Goal: Transaction & Acquisition: Download file/media

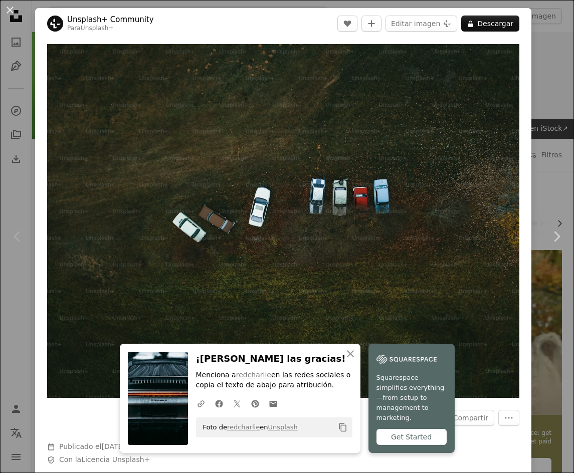
click at [543, 92] on div "An X shape Chevron left Chevron right Unsplash+ Community Para Unsplash+ A hear…" at bounding box center [287, 236] width 574 height 473
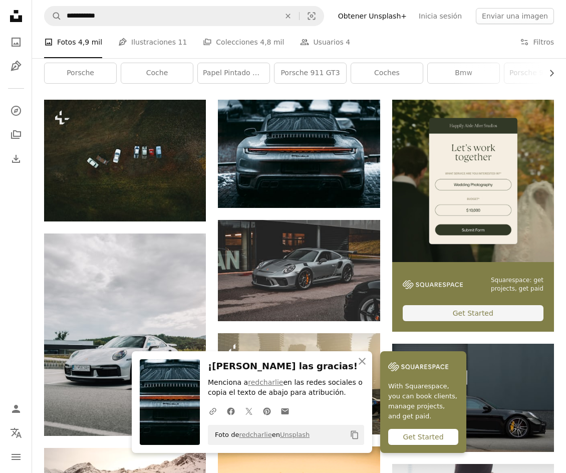
scroll to position [251, 0]
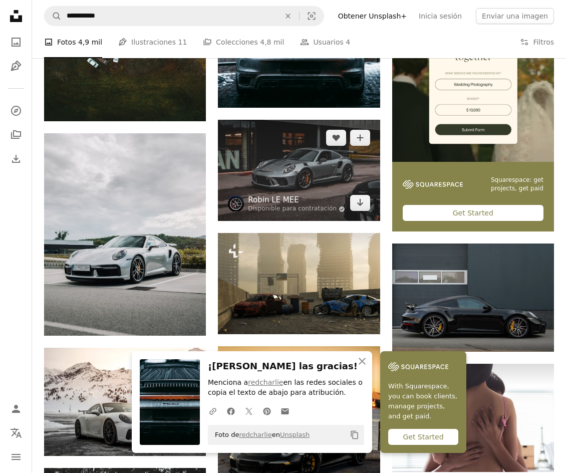
click at [286, 196] on link "Robin LE MEE" at bounding box center [296, 200] width 97 height 10
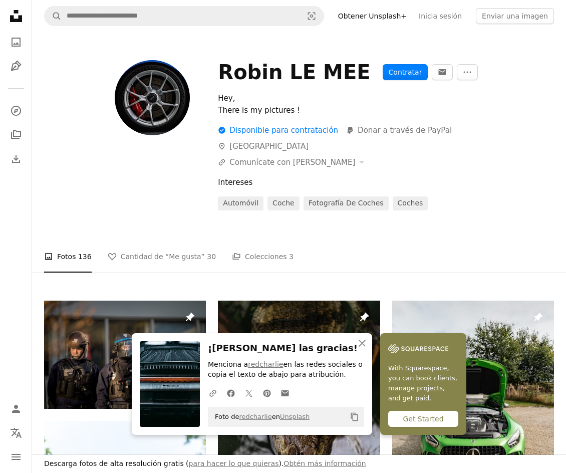
click at [113, 141] on div at bounding box center [125, 135] width 162 height 150
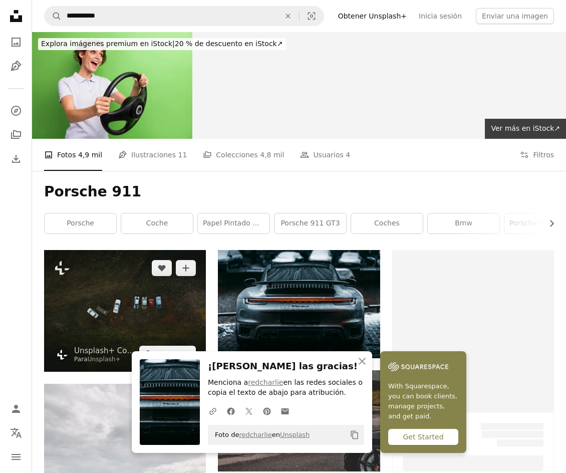
scroll to position [251, 0]
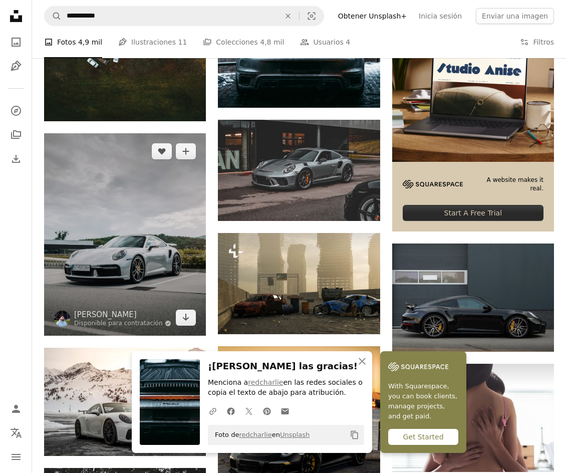
click at [88, 172] on img at bounding box center [125, 234] width 162 height 202
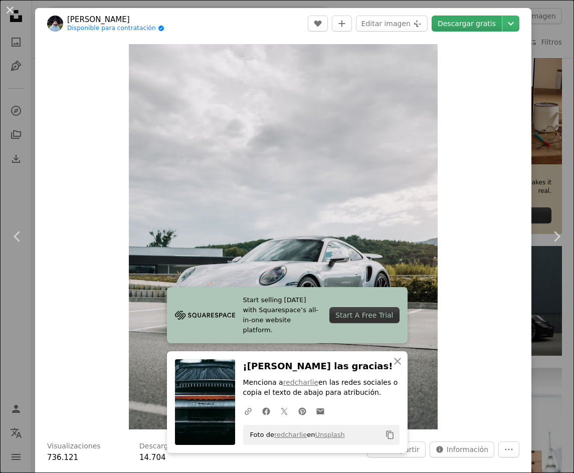
click at [450, 26] on link "Descargar gratis" at bounding box center [467, 24] width 70 height 16
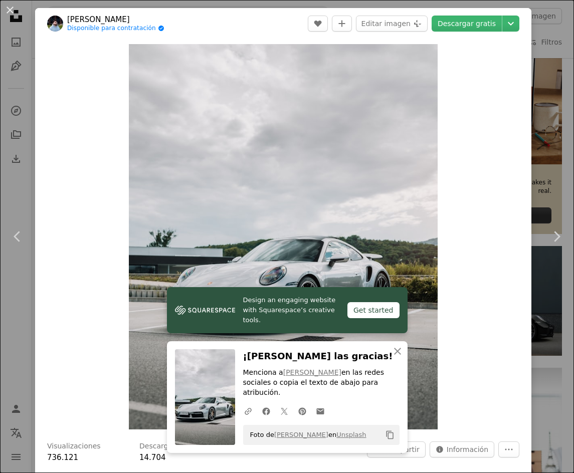
click at [546, 154] on div "An X shape Chevron left Chevron right [PERSON_NAME] Disponible para contratació…" at bounding box center [287, 236] width 574 height 473
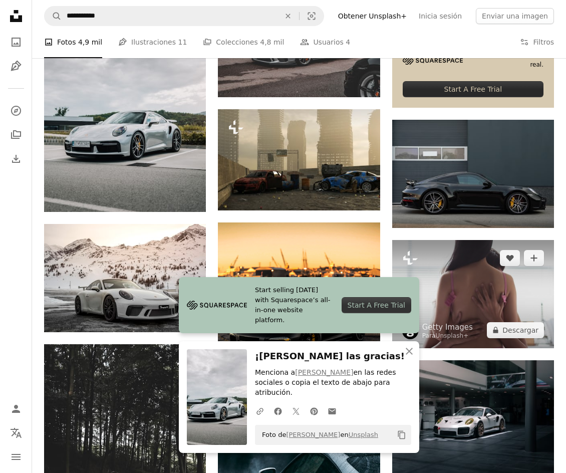
scroll to position [401, 0]
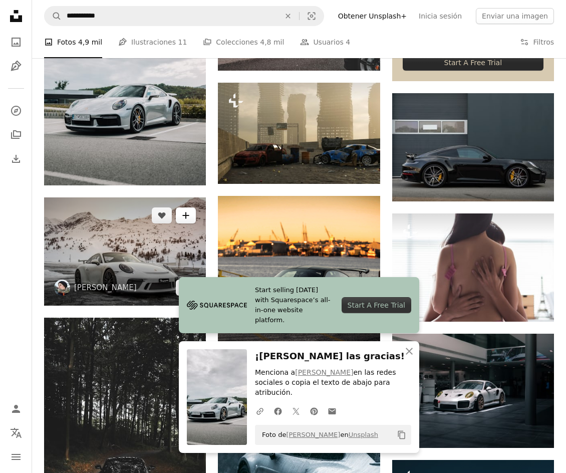
click at [190, 216] on button "A plus sign" at bounding box center [186, 216] width 20 height 16
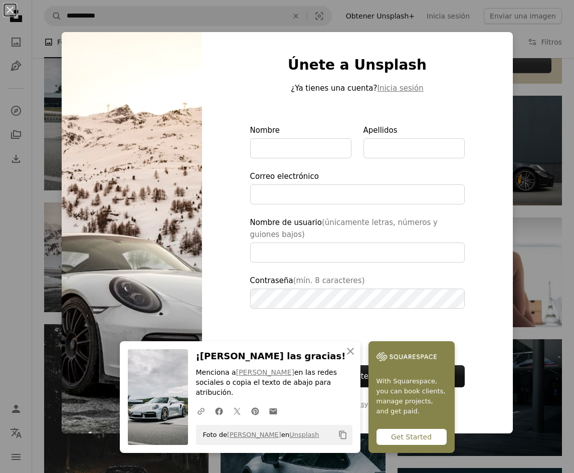
click at [516, 113] on div "An X shape Únete a Unsplash ¿Ya tienes una cuenta? Inicia sesión Nombre Apellid…" at bounding box center [287, 236] width 574 height 473
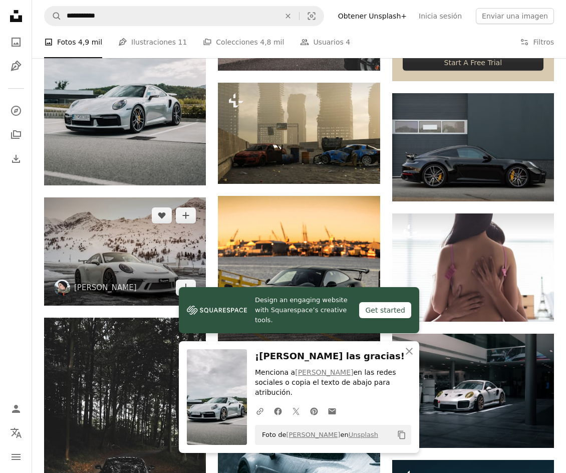
click at [162, 252] on img at bounding box center [125, 251] width 162 height 108
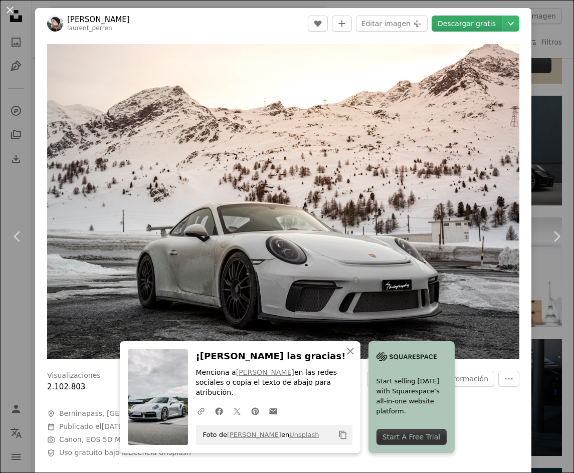
click at [454, 26] on link "Descargar gratis" at bounding box center [467, 24] width 70 height 16
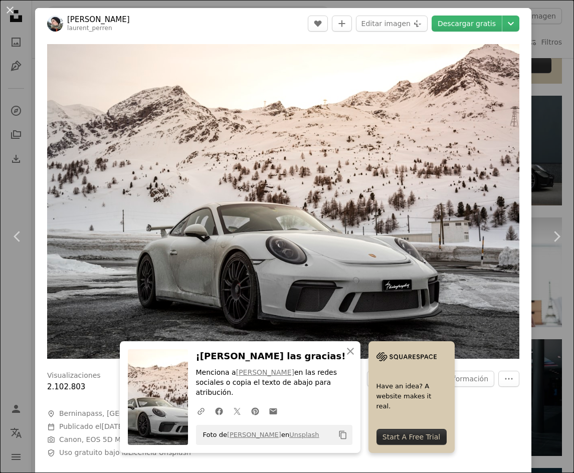
click at [549, 109] on div "An X shape Chevron left Chevron right [PERSON_NAME] laurent_perren A heart A pl…" at bounding box center [287, 236] width 574 height 473
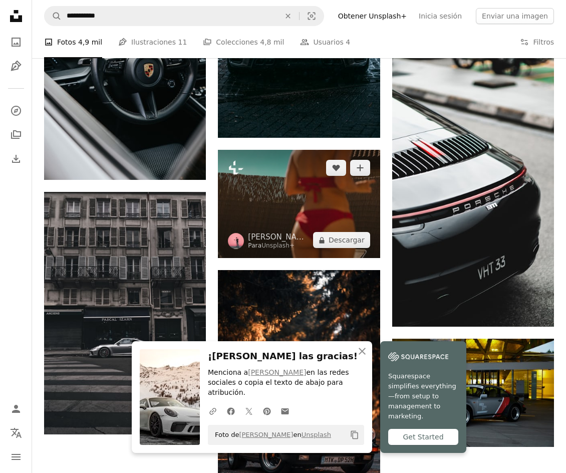
scroll to position [1053, 0]
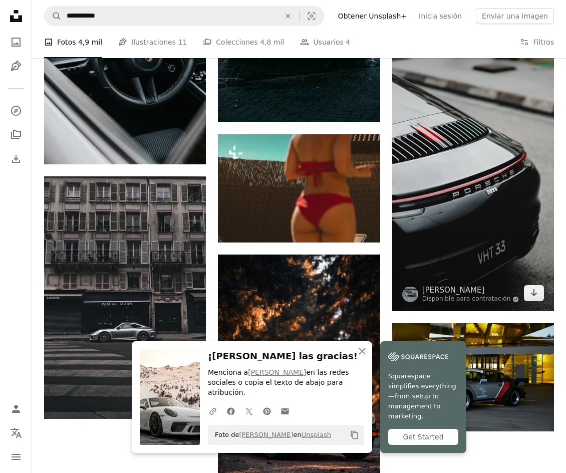
click at [489, 194] on img at bounding box center [473, 168] width 162 height 288
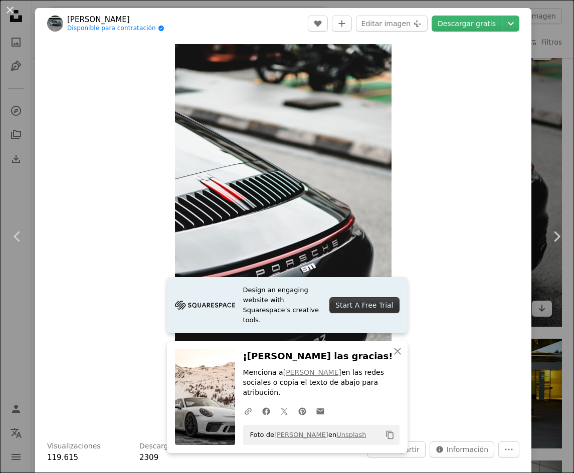
click at [533, 135] on div "An X shape Chevron left Chevron right [PERSON_NAME] Disponible para contratació…" at bounding box center [287, 236] width 574 height 473
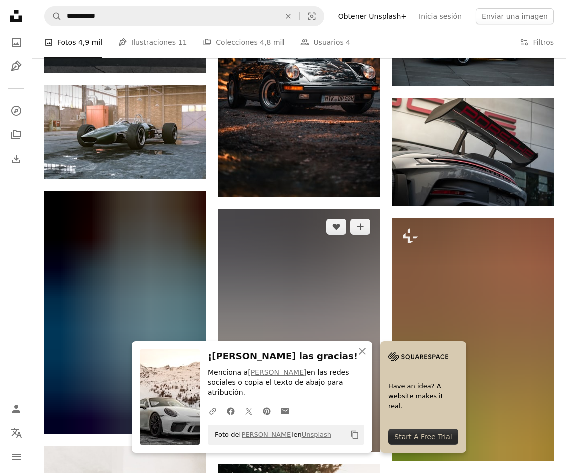
scroll to position [1403, 0]
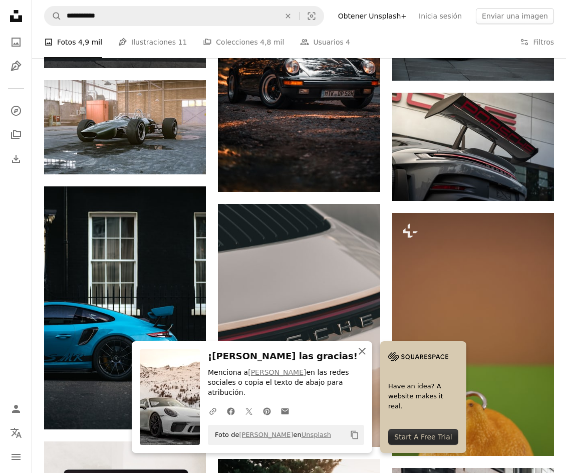
click at [363, 355] on icon "button" at bounding box center [362, 351] width 7 height 7
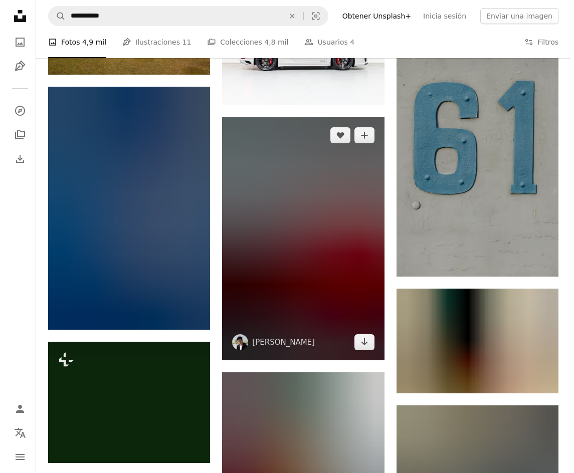
scroll to position [2506, 0]
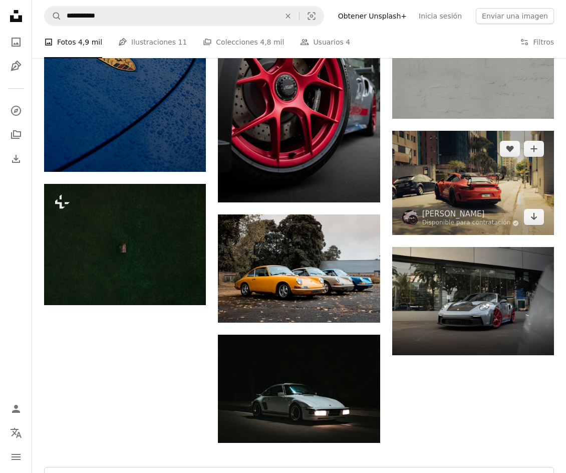
click at [449, 202] on img at bounding box center [473, 183] width 162 height 105
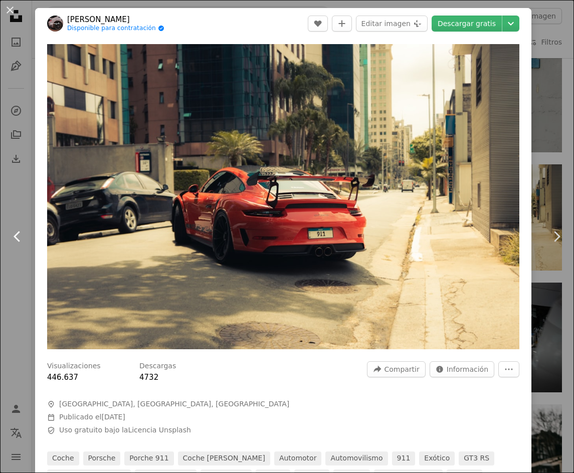
click at [22, 234] on icon "Chevron left" at bounding box center [18, 237] width 16 height 16
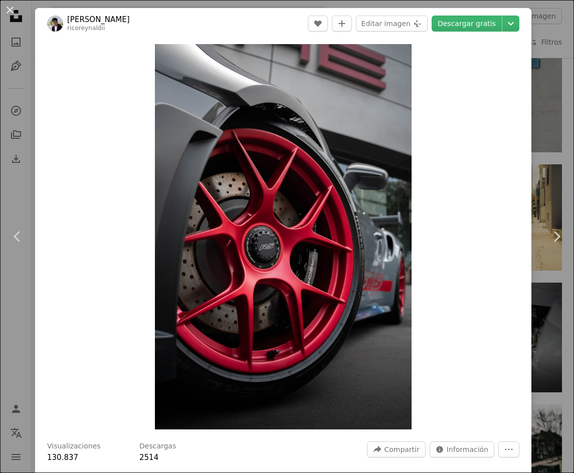
click at [543, 70] on div "An X shape Chevron left Chevron right [PERSON_NAME] ricoreynaldii A heart A plu…" at bounding box center [287, 236] width 574 height 473
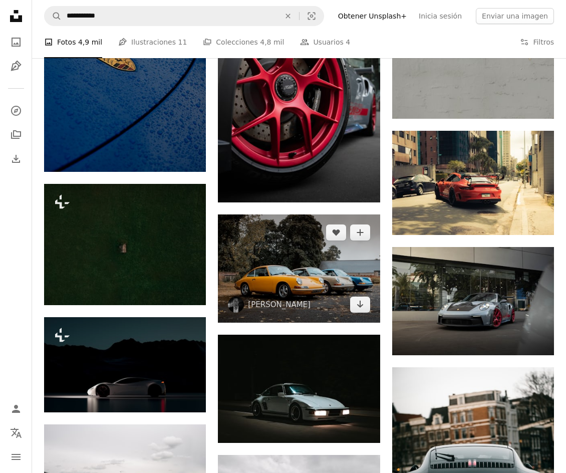
click at [296, 264] on img at bounding box center [299, 269] width 162 height 108
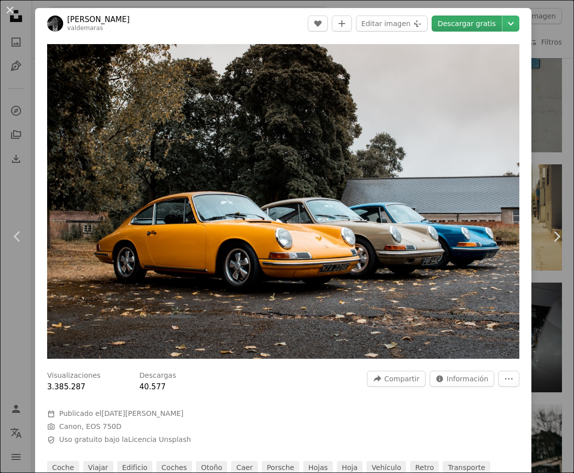
click at [451, 30] on link "Descargar gratis" at bounding box center [467, 24] width 70 height 16
